Goal: Navigation & Orientation: Find specific page/section

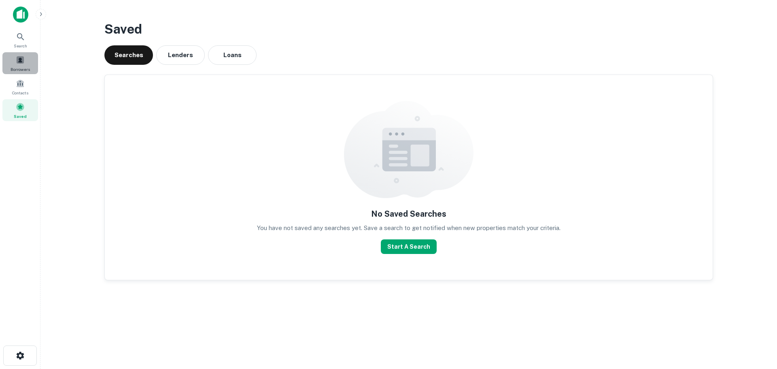
click at [22, 61] on span at bounding box center [20, 59] width 9 height 9
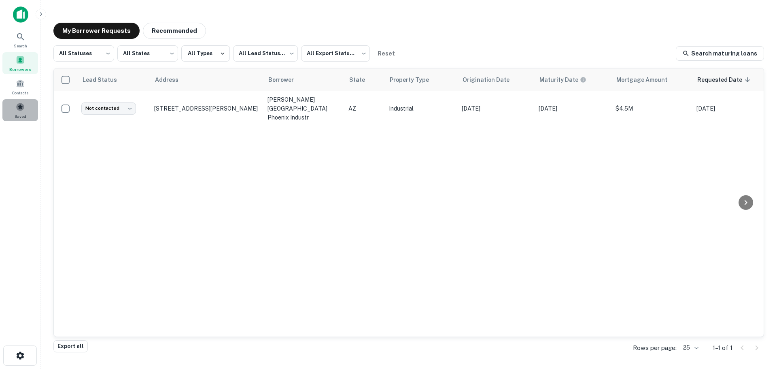
click at [18, 114] on span "Saved" at bounding box center [21, 116] width 12 height 6
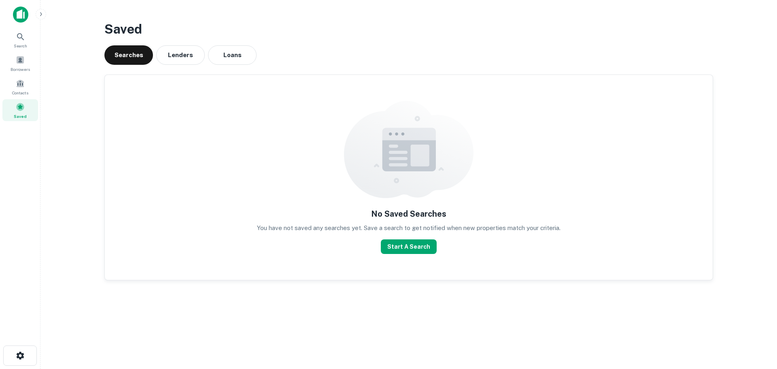
click at [241, 46] on button "Loans" at bounding box center [232, 54] width 49 height 19
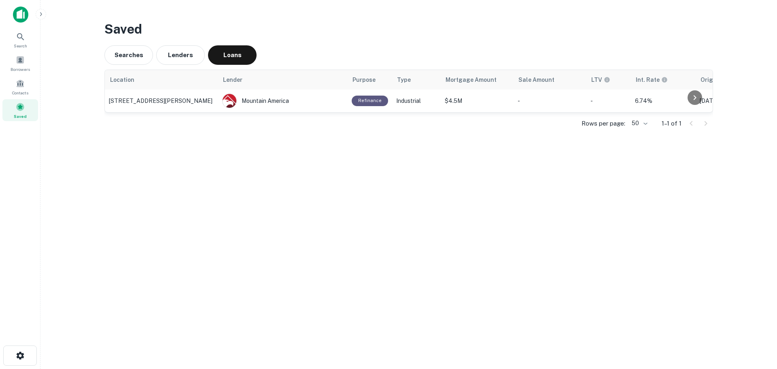
click at [167, 101] on p "[STREET_ADDRESS][PERSON_NAME]" at bounding box center [161, 100] width 105 height 7
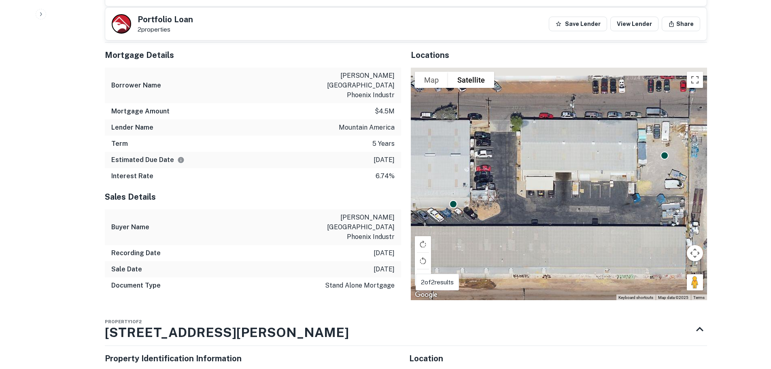
scroll to position [647, 0]
